Goal: Register for event/course

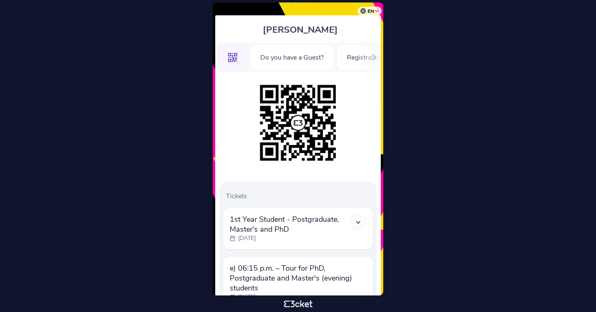
scroll to position [50, 0]
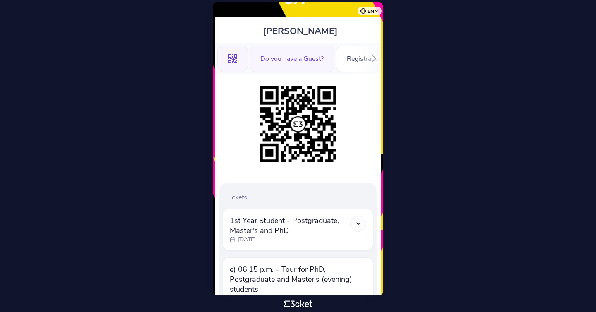
click at [298, 67] on div "Do you have a Guest?" at bounding box center [291, 59] width 85 height 26
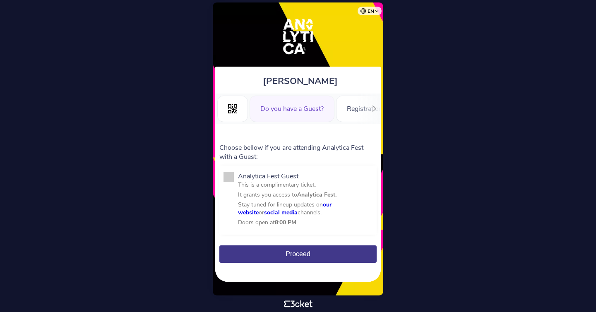
click at [231, 173] on span at bounding box center [228, 177] width 10 height 10
click at [238, 233] on input "Analytica Fest Guest This is a complimentary ticket. It grants you access to An…" at bounding box center [242, 237] width 9 height 9
checkbox input "true"
click at [276, 254] on button "Proceed" at bounding box center [297, 253] width 157 height 17
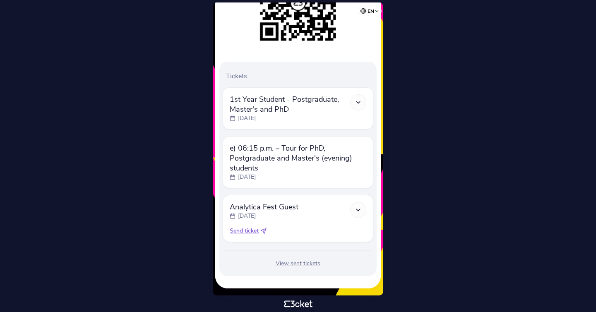
scroll to position [173, 0]
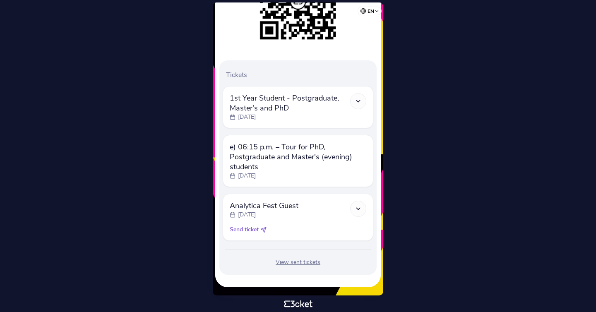
click at [301, 262] on div "View sent tickets" at bounding box center [298, 262] width 151 height 8
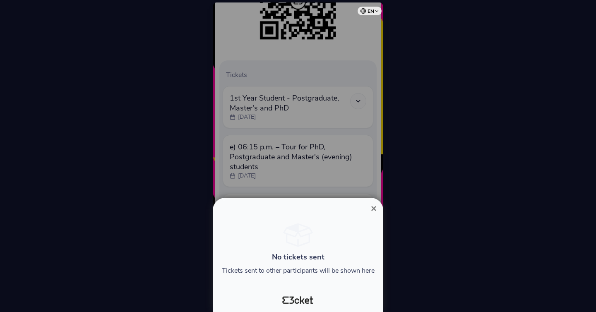
click at [374, 206] on span "×" at bounding box center [374, 208] width 6 height 11
